Goal: Transaction & Acquisition: Purchase product/service

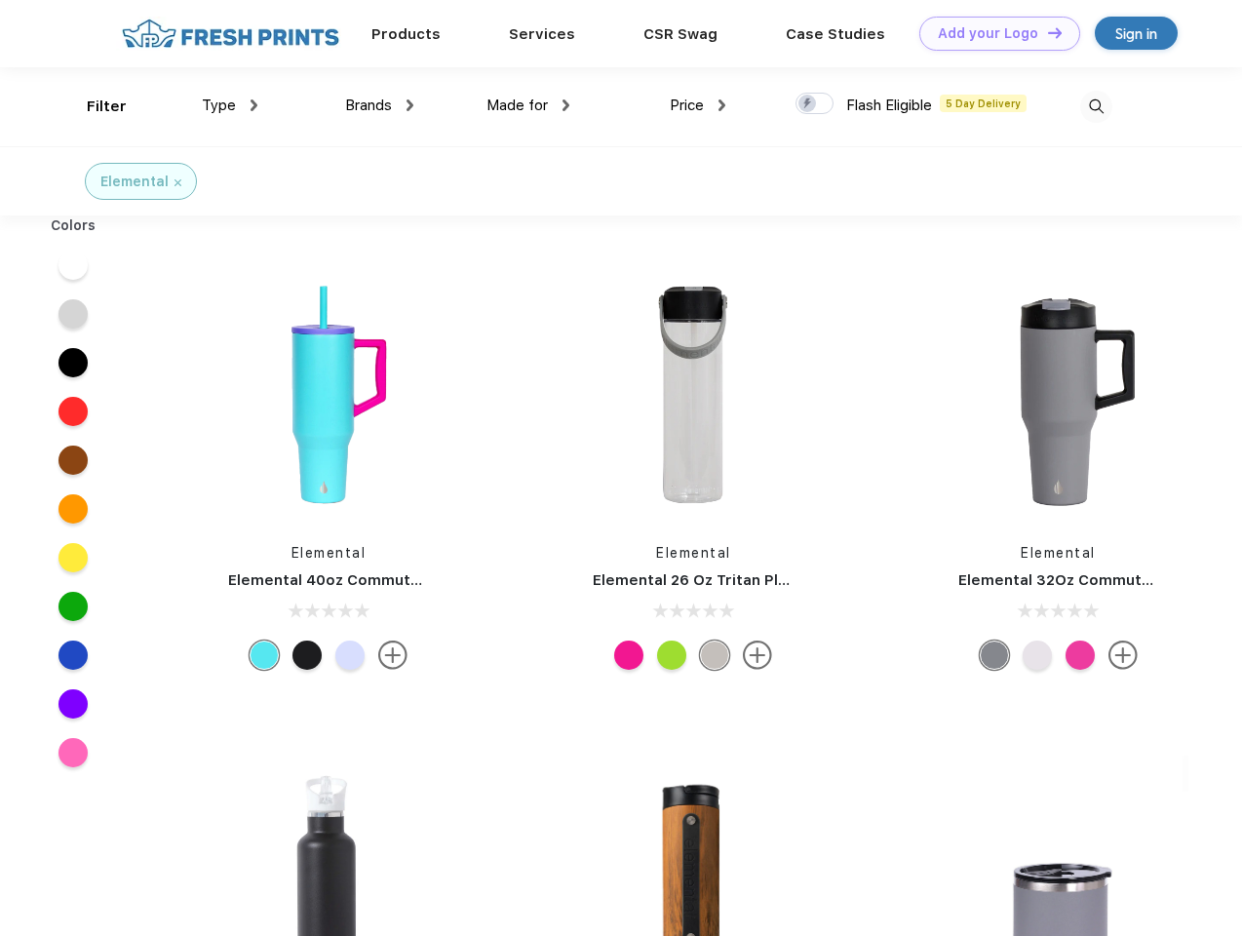
click at [992, 33] on link "Add your Logo Design Tool" at bounding box center [999, 34] width 161 height 34
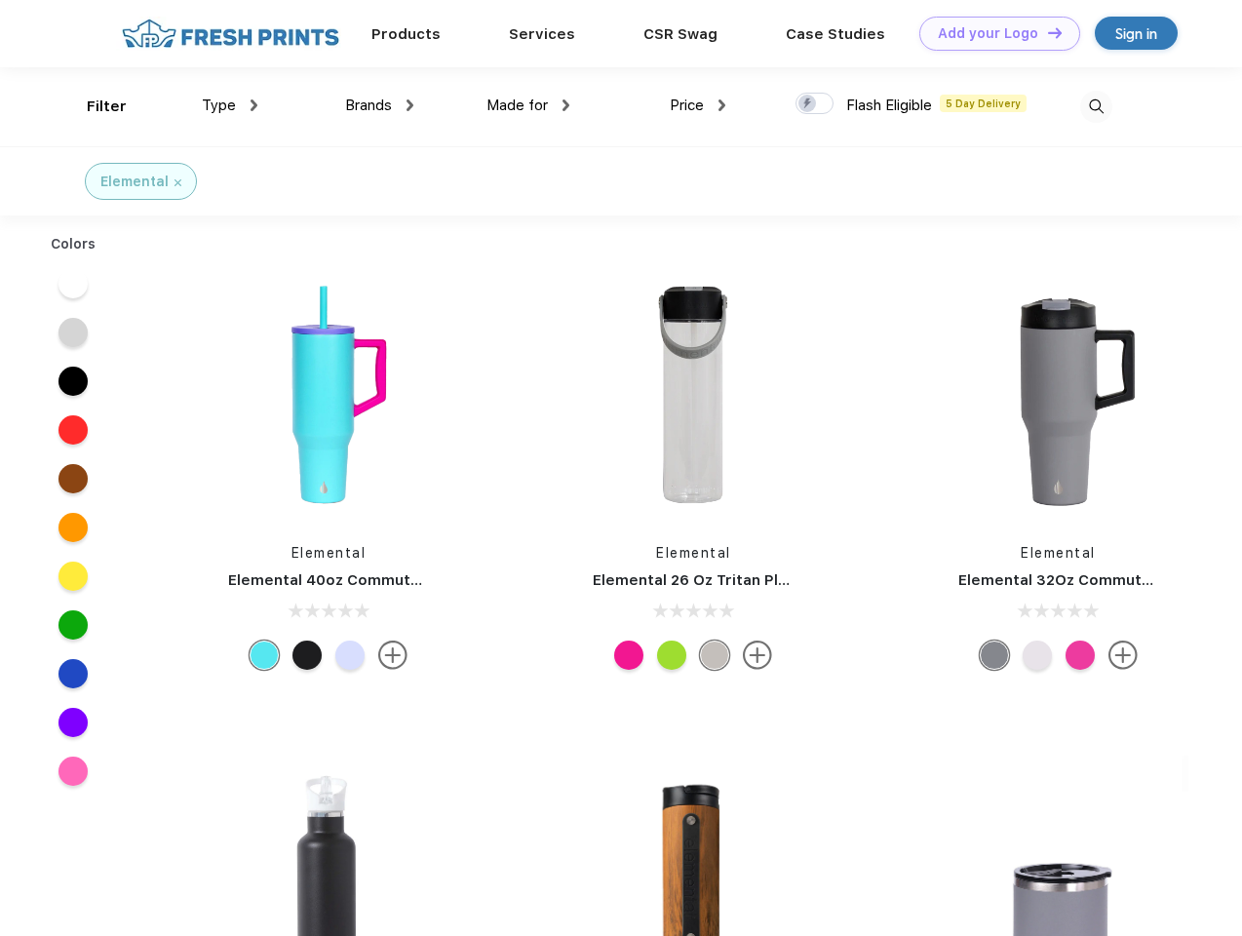
click at [0, 0] on div "Design Tool" at bounding box center [0, 0] width 0 height 0
click at [1046, 32] on link "Add your Logo Design Tool" at bounding box center [999, 34] width 161 height 34
click at [94, 106] on div "Filter" at bounding box center [107, 107] width 40 height 22
click at [230, 105] on span "Type" at bounding box center [219, 105] width 34 height 18
click at [379, 105] on span "Brands" at bounding box center [368, 105] width 47 height 18
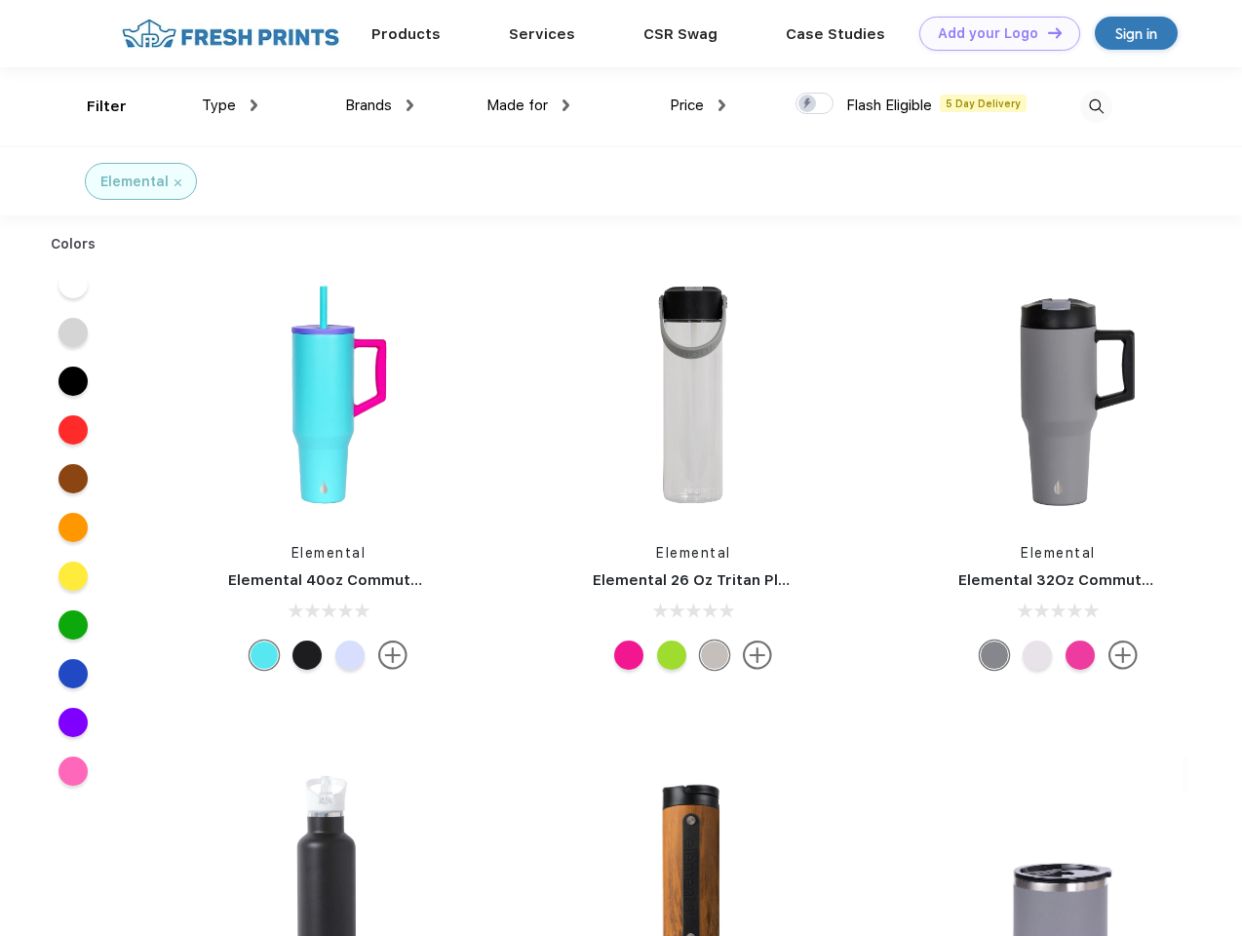
click at [528, 105] on span "Made for" at bounding box center [516, 105] width 61 height 18
click at [698, 105] on span "Price" at bounding box center [687, 105] width 34 height 18
click at [815, 104] on div at bounding box center [814, 103] width 38 height 21
click at [808, 104] on input "checkbox" at bounding box center [801, 98] width 13 height 13
click at [1096, 106] on img at bounding box center [1096, 107] width 32 height 32
